Goal: Information Seeking & Learning: Learn about a topic

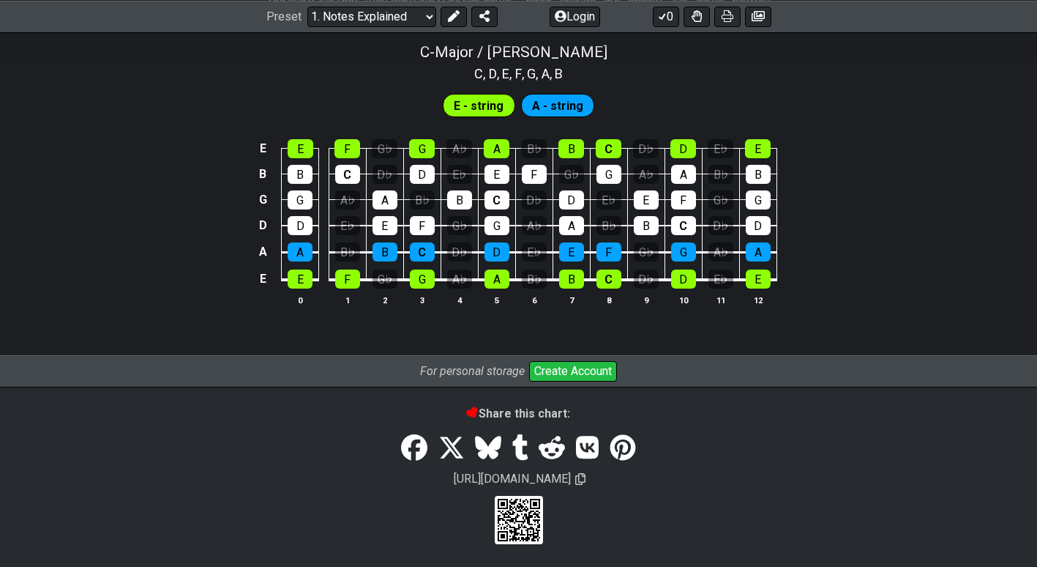
scroll to position [1471, 0]
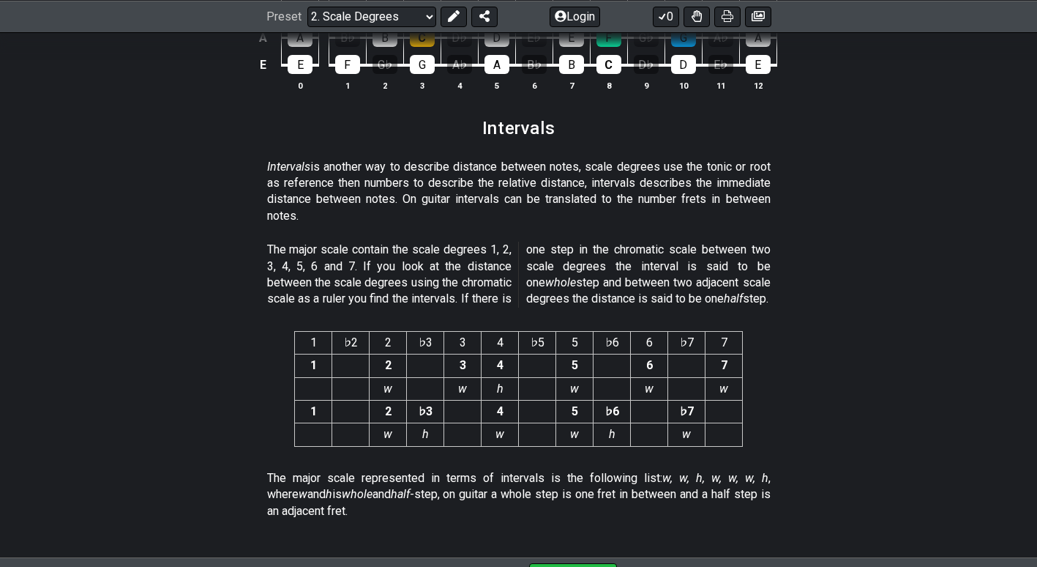
scroll to position [3694, 0]
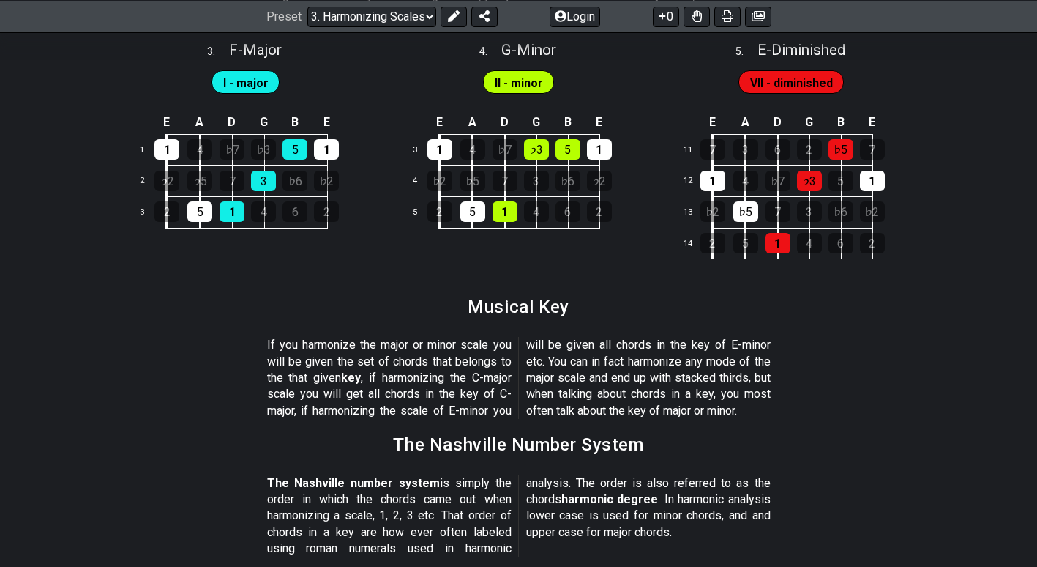
scroll to position [1810, 0]
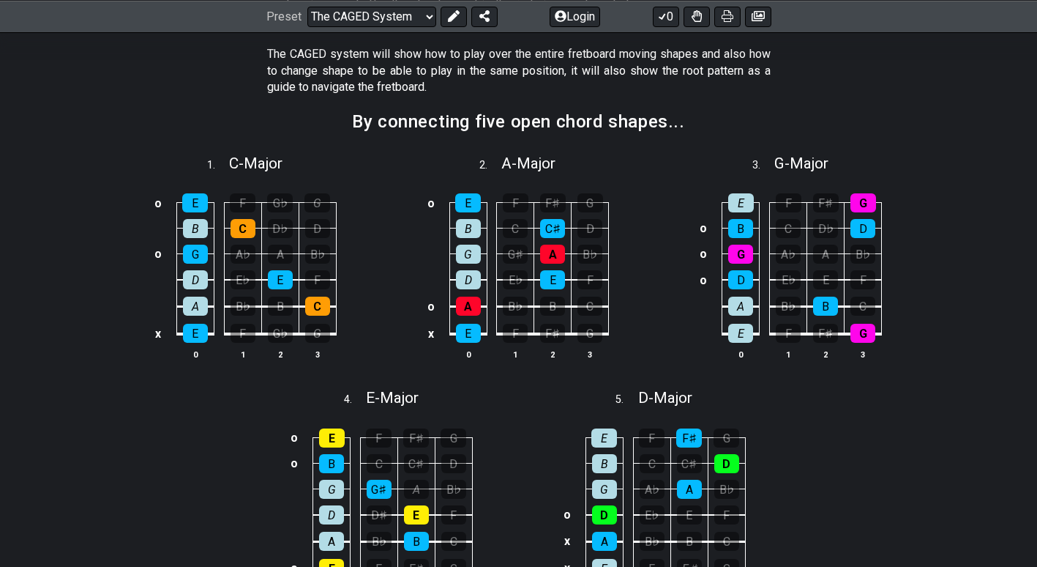
scroll to position [421, 0]
